Goal: Find specific page/section: Find specific page/section

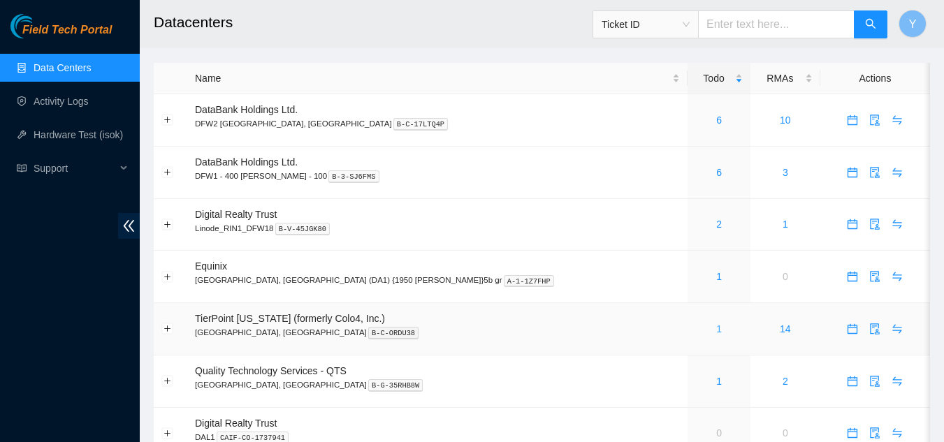
click at [716, 331] on link "1" at bounding box center [719, 329] width 6 height 11
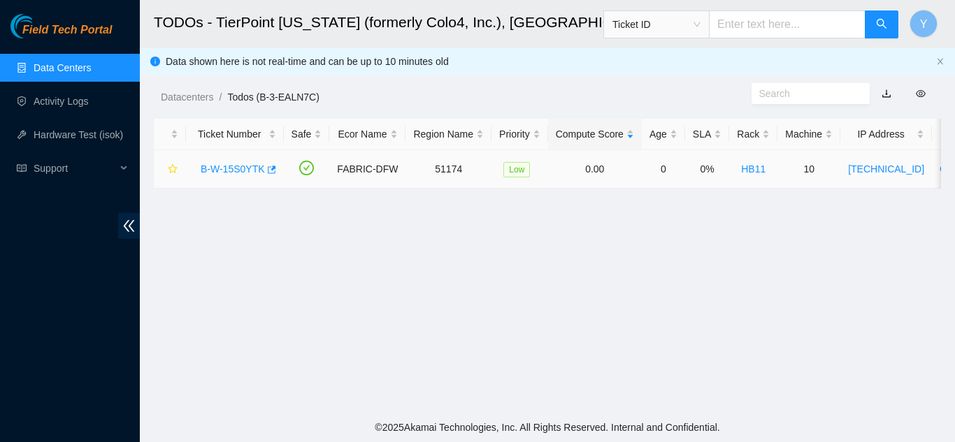
click at [238, 171] on link "B-W-15S0YTK" at bounding box center [233, 169] width 64 height 11
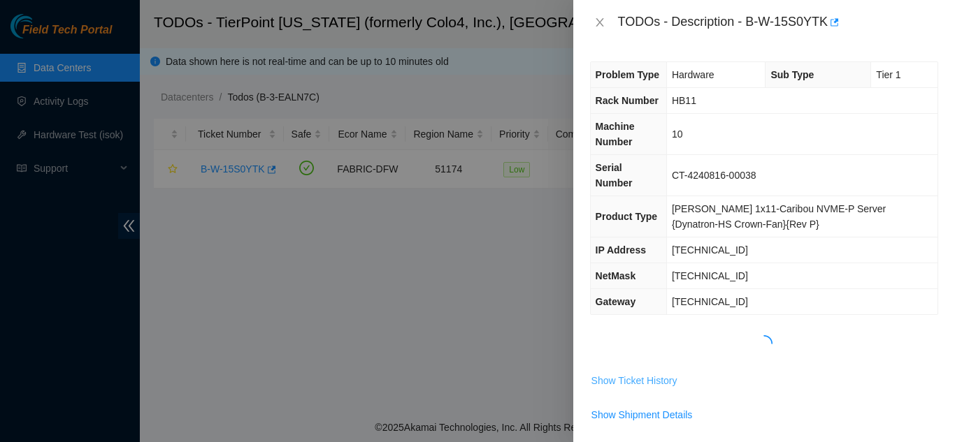
click at [647, 373] on span "Show Ticket History" at bounding box center [634, 380] width 86 height 15
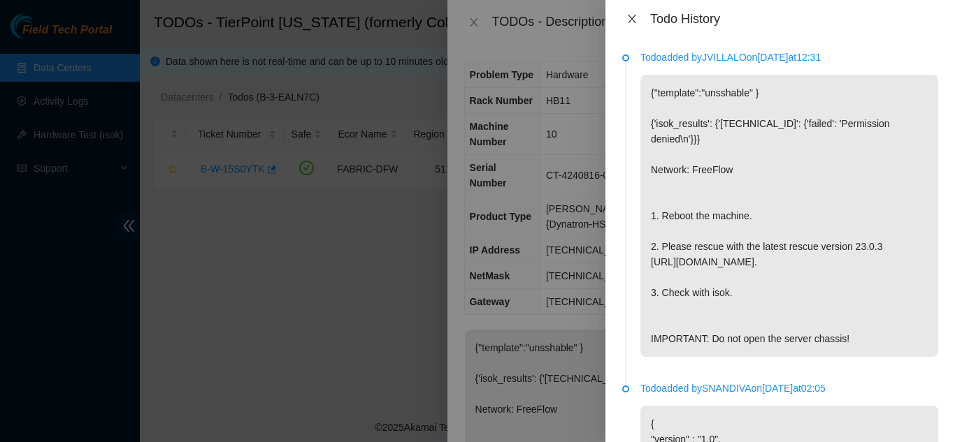
click at [629, 17] on icon "close" at bounding box center [631, 18] width 11 height 11
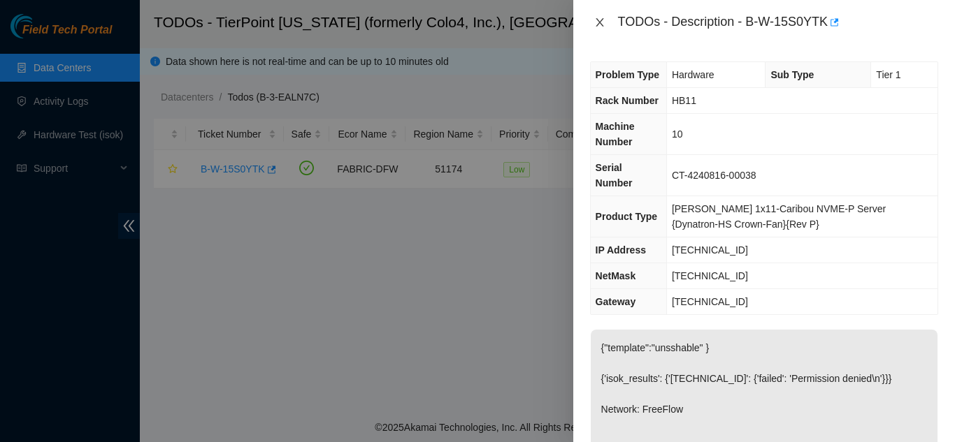
click at [604, 20] on icon "close" at bounding box center [599, 22] width 11 height 11
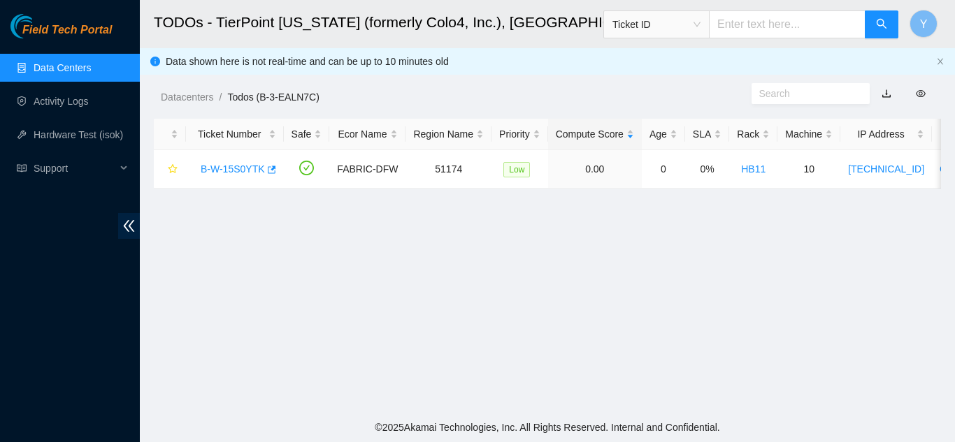
click at [91, 72] on link "Data Centers" at bounding box center [62, 67] width 57 height 11
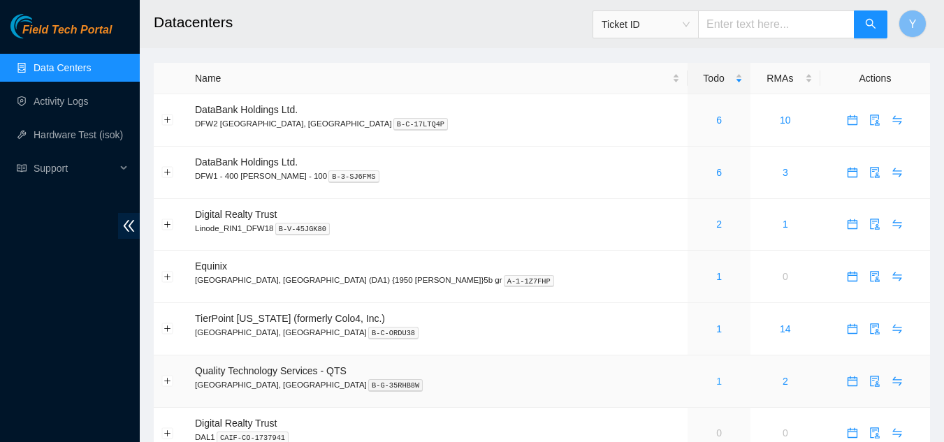
click at [716, 380] on link "1" at bounding box center [719, 381] width 6 height 11
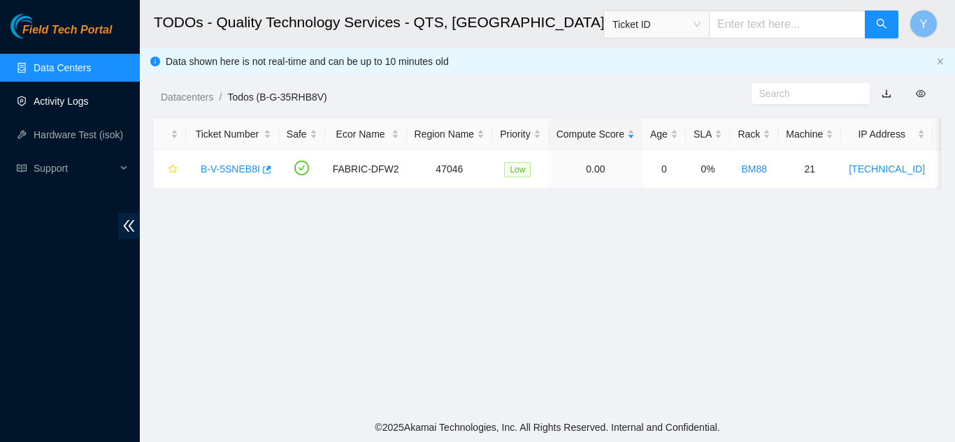
click at [50, 105] on link "Activity Logs" at bounding box center [61, 101] width 55 height 11
